Goal: Information Seeking & Learning: Learn about a topic

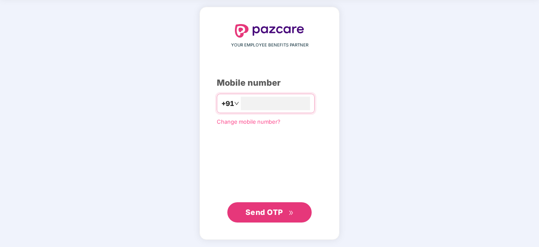
type input "**********"
click at [282, 217] on button "Send OTP" at bounding box center [269, 212] width 84 height 20
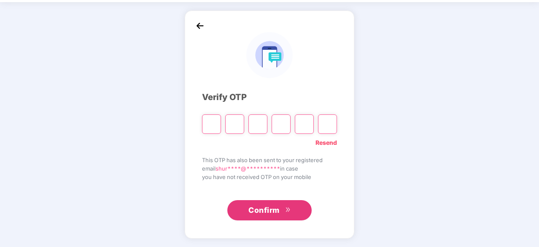
scroll to position [28, 0]
type input "*"
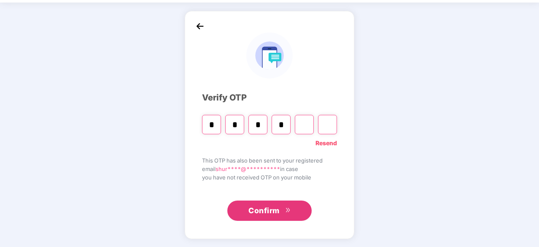
type input "*"
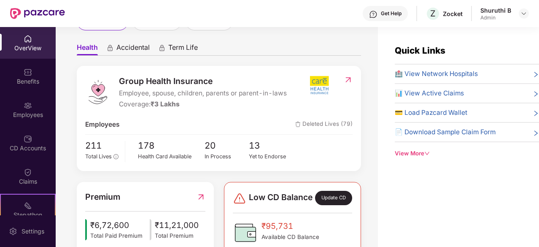
scroll to position [67, 0]
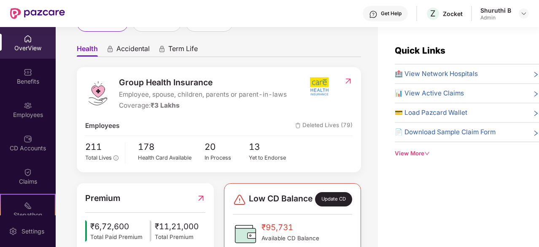
click at [346, 77] on img at bounding box center [348, 81] width 9 height 8
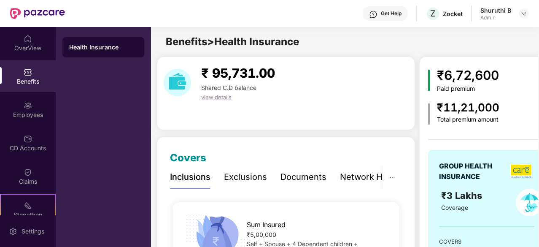
scroll to position [55, 0]
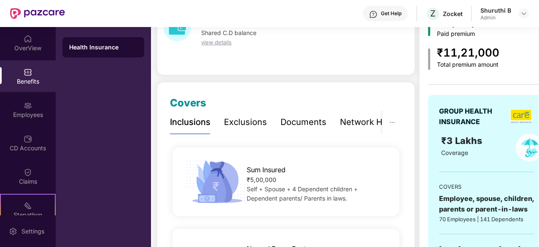
click at [298, 116] on div "Documents" at bounding box center [304, 122] width 46 height 13
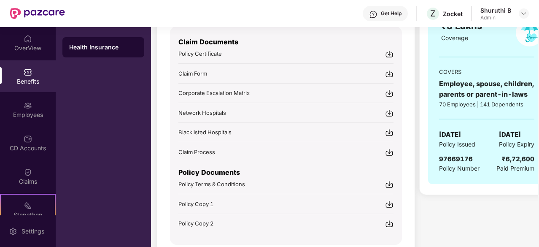
scroll to position [164, 0]
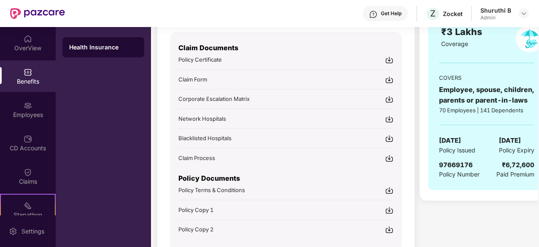
click at [235, 60] on div "Policy Certificate" at bounding box center [285, 59] width 215 height 9
click at [391, 188] on img at bounding box center [389, 190] width 8 height 8
click at [213, 209] on span "Policy Copy 1" at bounding box center [195, 209] width 35 height 7
click at [202, 227] on span "Policy Copy 2" at bounding box center [195, 229] width 35 height 7
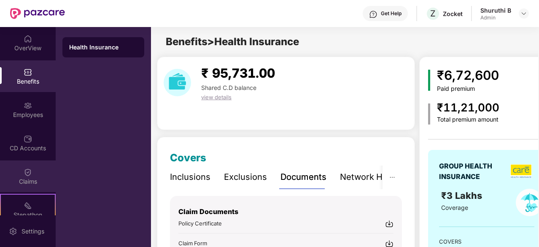
scroll to position [13, 0]
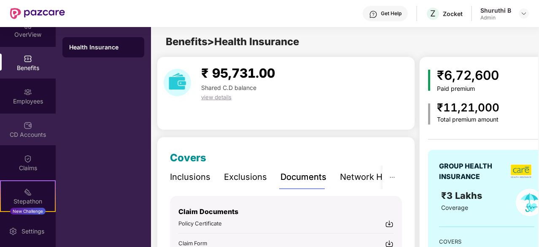
click at [26, 134] on div "CD Accounts" at bounding box center [28, 134] width 56 height 8
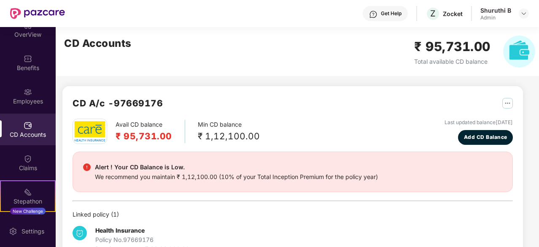
click at [472, 41] on h2 "₹ 95,731.00" at bounding box center [452, 47] width 76 height 20
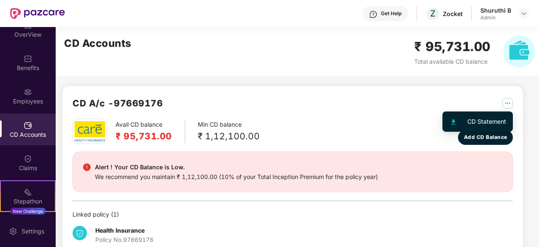
click at [503, 102] on img "button" at bounding box center [507, 103] width 11 height 11
click at [483, 119] on div "CD Statement" at bounding box center [486, 121] width 39 height 9
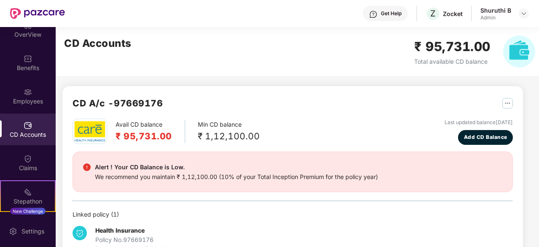
click at [389, 11] on div "Get Help" at bounding box center [391, 13] width 21 height 7
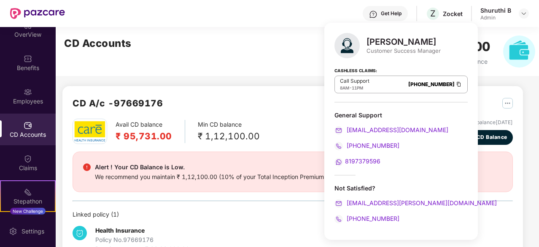
click at [403, 110] on div "[PERSON_NAME] Customer Success Manager Cashless Claims: Call Support 8AM - 11PM…" at bounding box center [401, 131] width 154 height 217
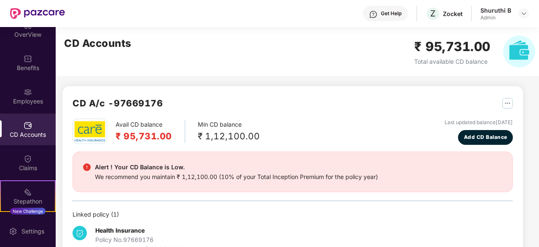
click at [227, 70] on div "CD Accounts ₹ 95,731.00 Total available CD balance" at bounding box center [300, 51] width 488 height 49
